Goal: Find specific page/section: Find specific page/section

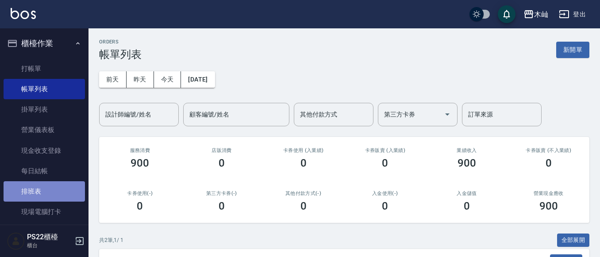
click at [56, 185] on link "排班表" at bounding box center [44, 191] width 81 height 20
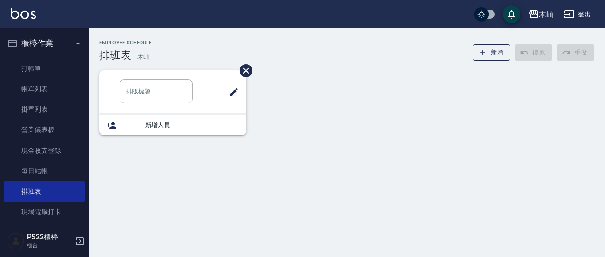
type input "洗髮"
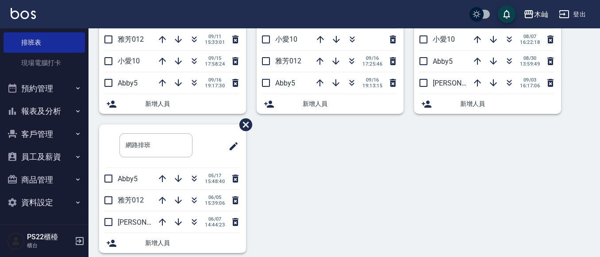
scroll to position [117, 0]
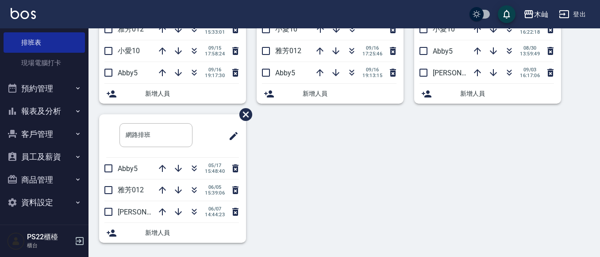
click at [43, 107] on button "報表及分析" at bounding box center [44, 111] width 81 height 23
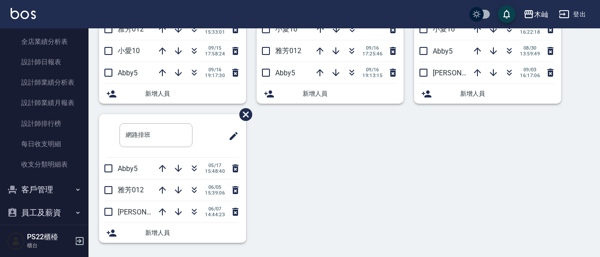
scroll to position [326, 0]
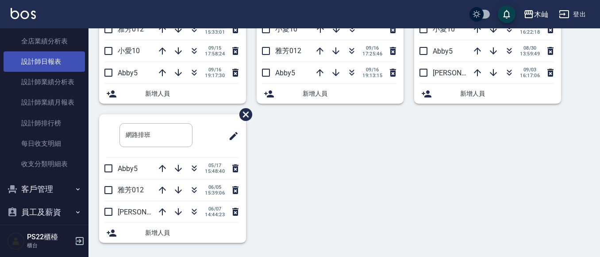
click at [51, 68] on link "設計師日報表" at bounding box center [44, 61] width 81 height 20
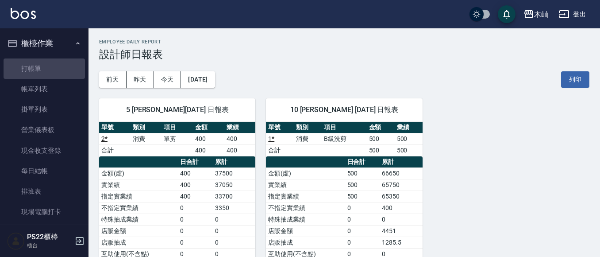
click at [51, 68] on link "打帳單" at bounding box center [44, 68] width 81 height 20
